Goal: Navigation & Orientation: Find specific page/section

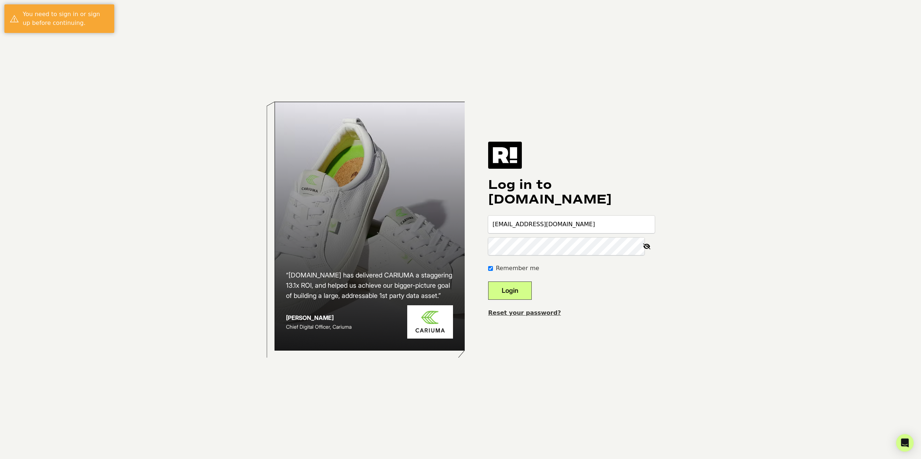
type input "caleb@motorbunny.com"
click at [523, 293] on button "Login" at bounding box center [510, 291] width 44 height 18
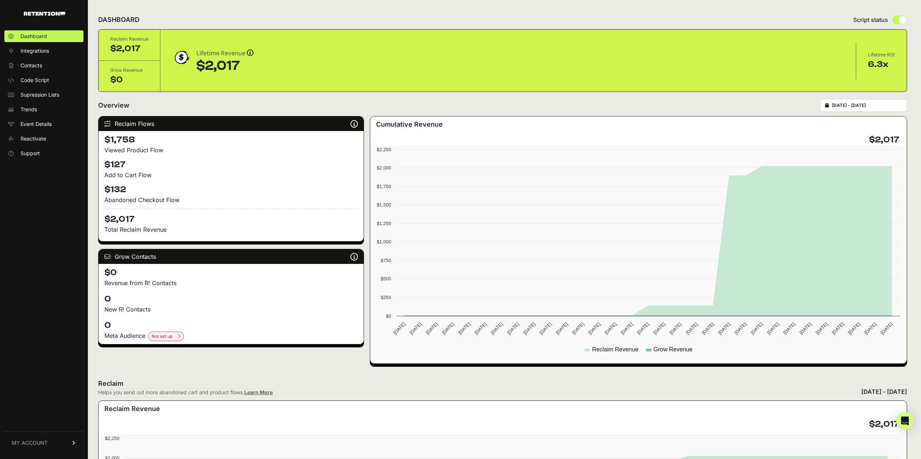
click at [74, 444] on icon at bounding box center [73, 443] width 5 height 4
click at [35, 376] on span "Account Details" at bounding box center [40, 374] width 38 height 7
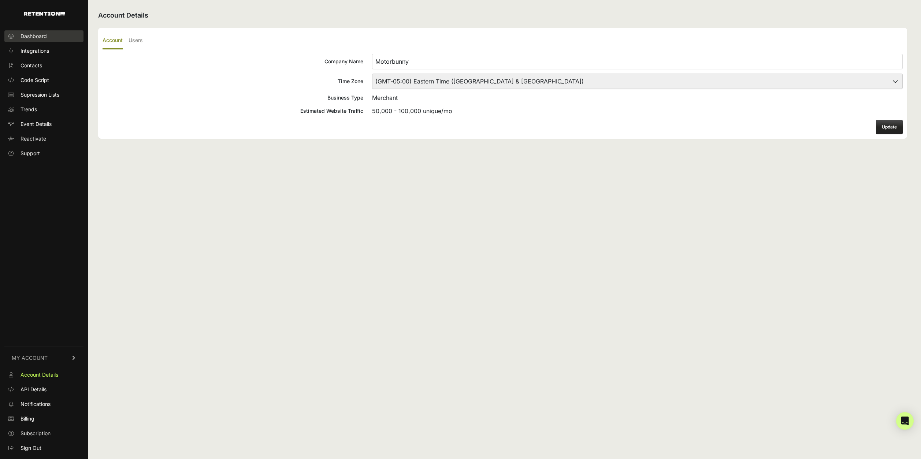
click at [38, 35] on span "Dashboard" at bounding box center [34, 36] width 26 height 7
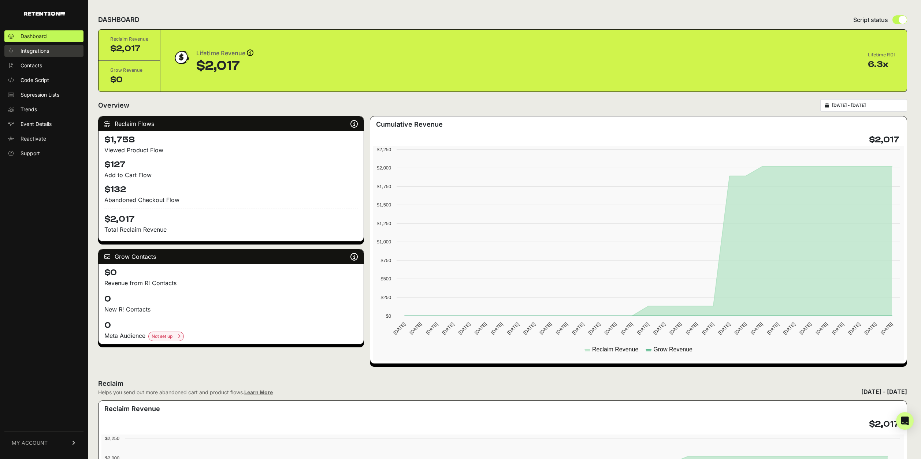
click at [37, 49] on span "Integrations" at bounding box center [35, 50] width 29 height 7
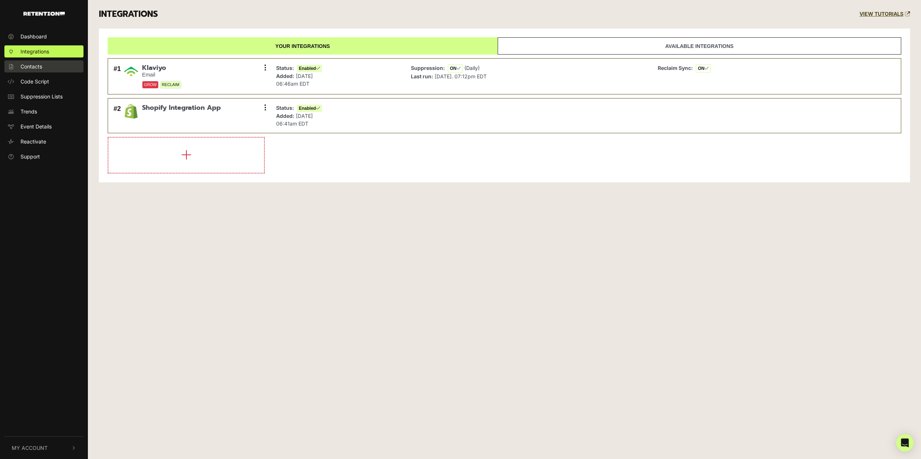
click at [34, 63] on span "Contacts" at bounding box center [32, 67] width 22 height 8
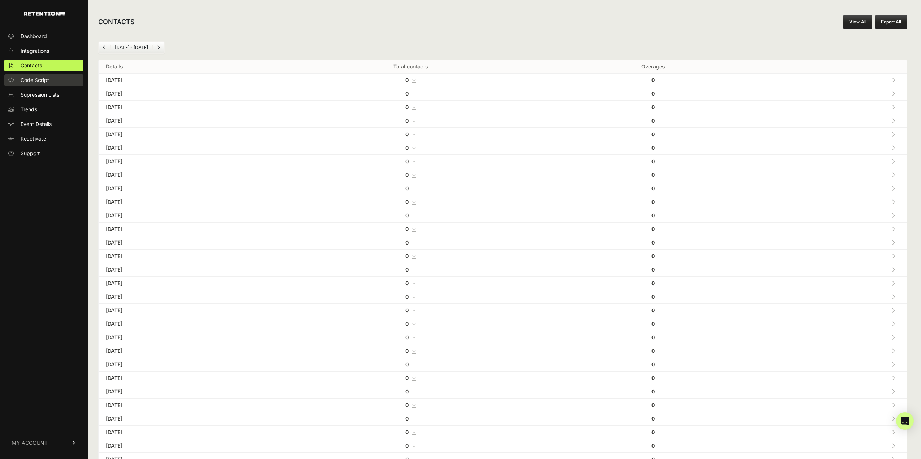
click at [33, 81] on span "Code Script" at bounding box center [35, 80] width 29 height 7
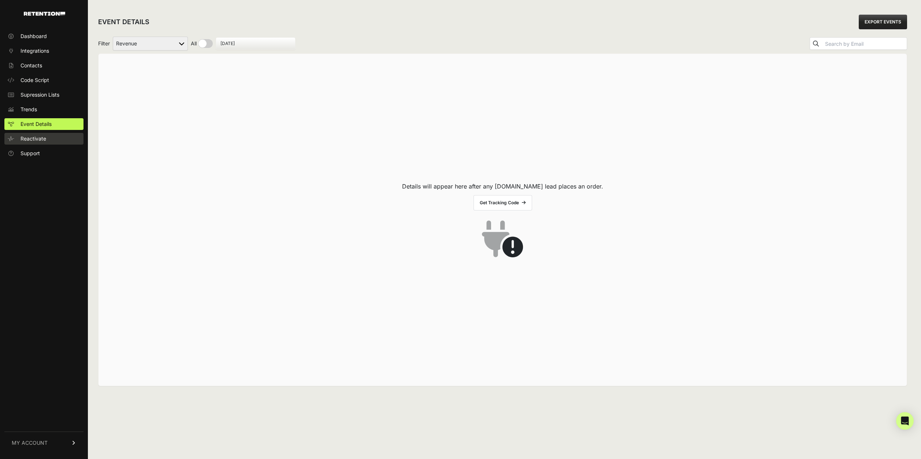
click at [40, 141] on span "Reactivate" at bounding box center [34, 138] width 26 height 7
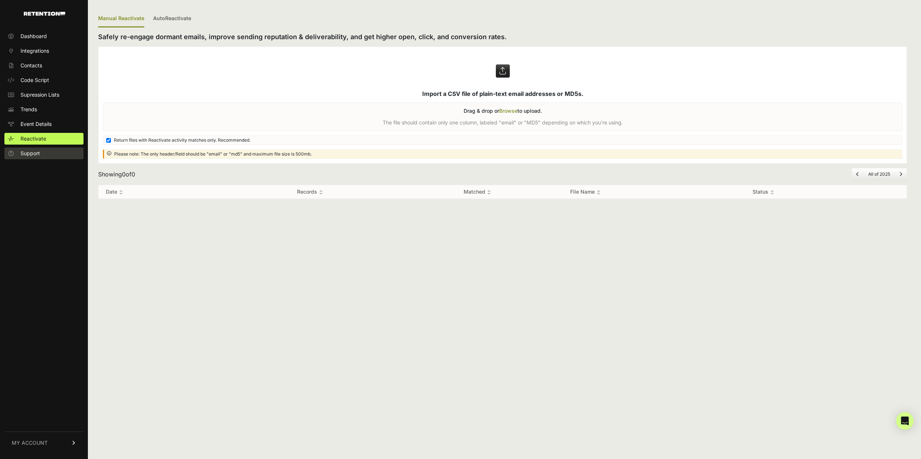
click at [37, 152] on span "Support" at bounding box center [30, 153] width 19 height 7
